Goal: Task Accomplishment & Management: Complete application form

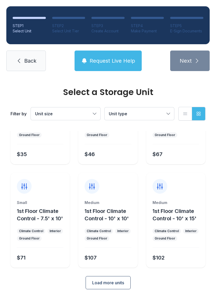
scroll to position [63, 0]
click at [117, 280] on span "Load more units" at bounding box center [108, 283] width 32 height 6
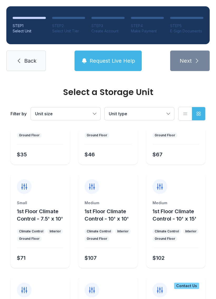
click at [155, 112] on span "Unit type" at bounding box center [137, 114] width 56 height 6
click at [129, 149] on span "Drive Up" at bounding box center [129, 147] width 18 height 6
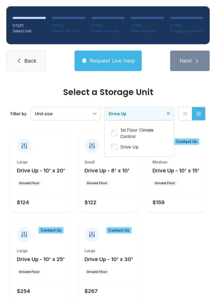
scroll to position [-32, 0]
click at [24, 54] on link "Back" at bounding box center [25, 61] width 39 height 21
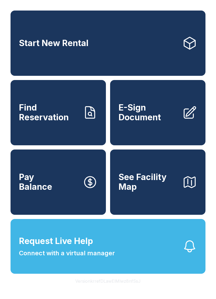
click at [148, 107] on link "E-Sign Document" at bounding box center [157, 112] width 95 height 65
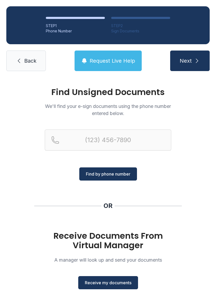
click at [119, 280] on span "Receive my documents" at bounding box center [108, 282] width 47 height 6
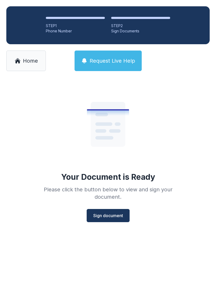
click at [115, 214] on span "Sign document" at bounding box center [108, 215] width 30 height 6
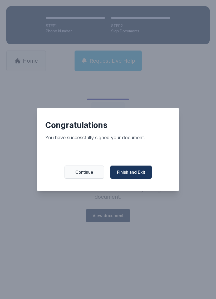
click at [75, 166] on div "Congratulations You have successfully signed your document. Continue Finish and…" at bounding box center [108, 150] width 142 height 84
click at [127, 178] on button "Finish and Exit" at bounding box center [130, 171] width 41 height 13
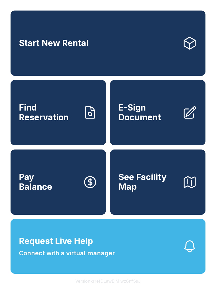
click at [148, 113] on span "E-Sign Document" at bounding box center [147, 112] width 59 height 19
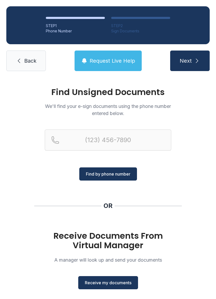
click at [122, 282] on span "Receive my documents" at bounding box center [108, 282] width 47 height 6
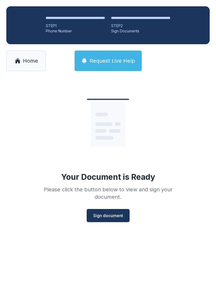
click at [105, 215] on span "Sign document" at bounding box center [108, 215] width 30 height 6
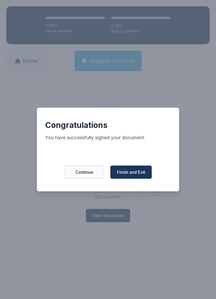
click at [138, 174] on span "Finish and Exit" at bounding box center [131, 172] width 28 height 6
